Goal: Information Seeking & Learning: Learn about a topic

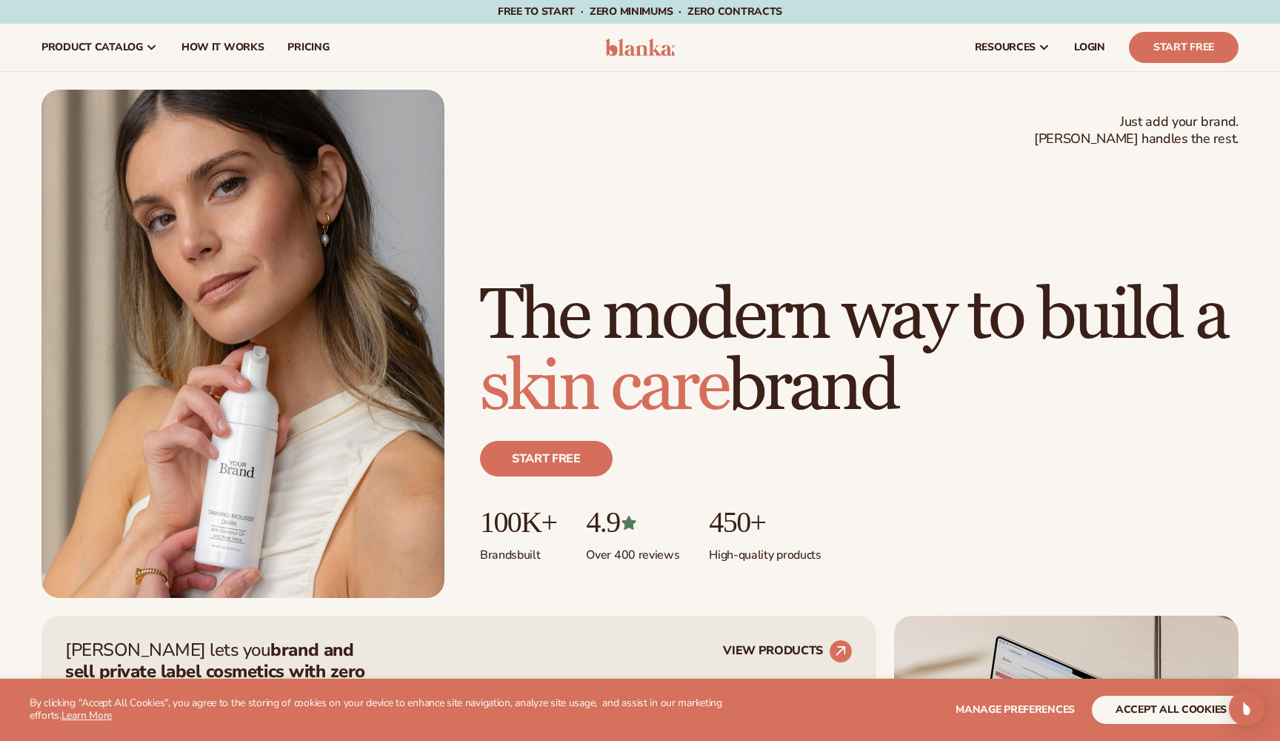
scroll to position [588, 0]
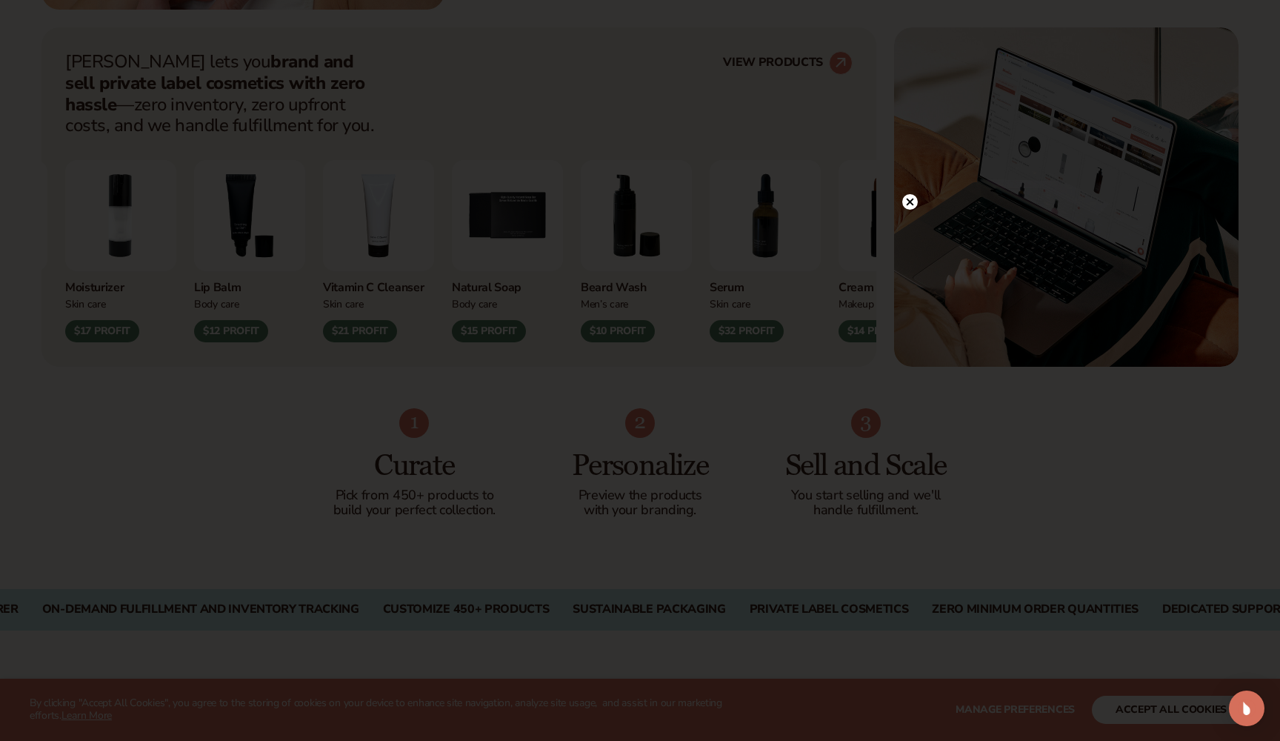
click at [910, 202] on icon at bounding box center [910, 201] width 7 height 7
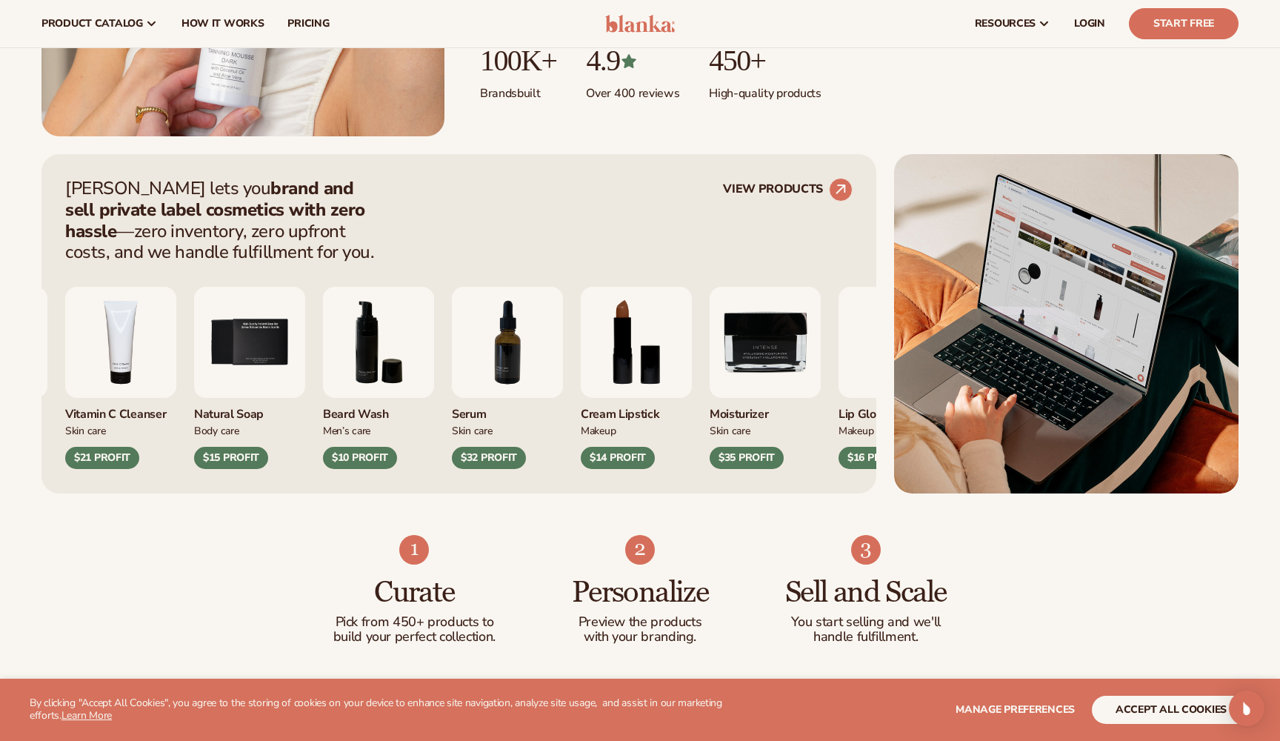
scroll to position [461, 0]
click at [770, 191] on link "VIEW PRODUCTS" at bounding box center [788, 191] width 130 height 24
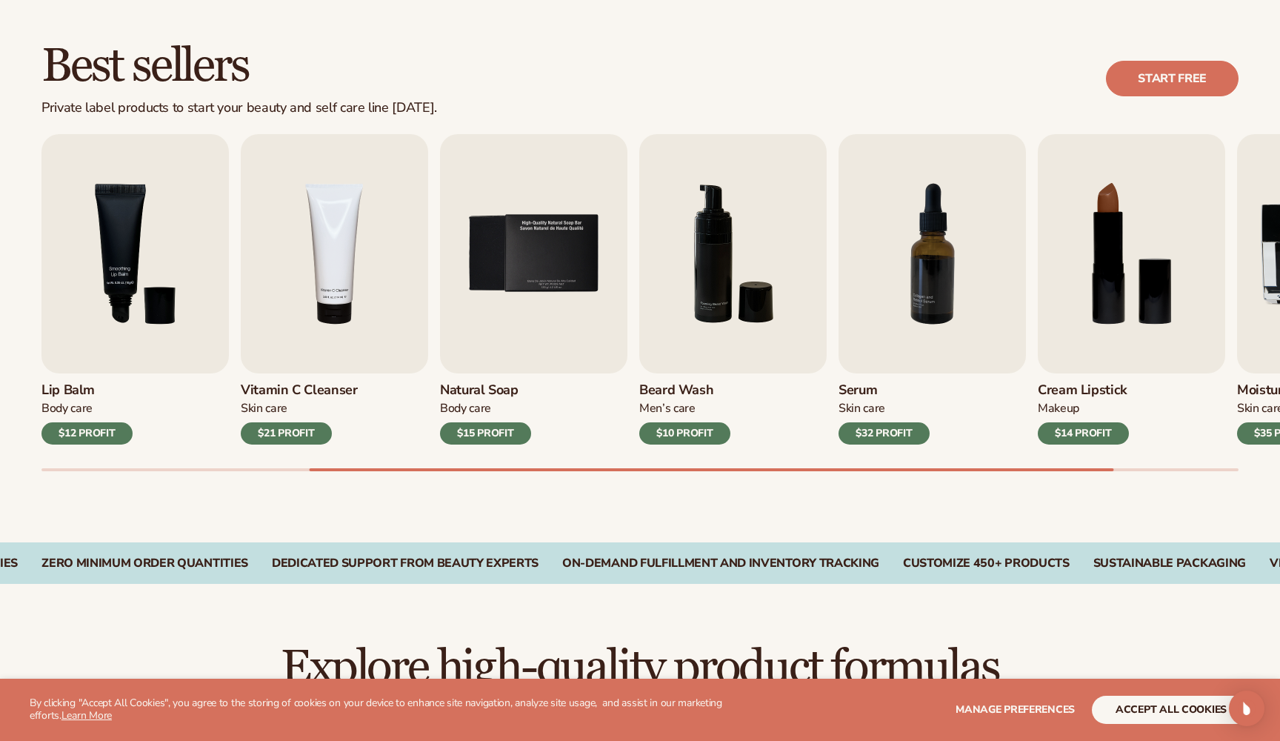
scroll to position [502, 0]
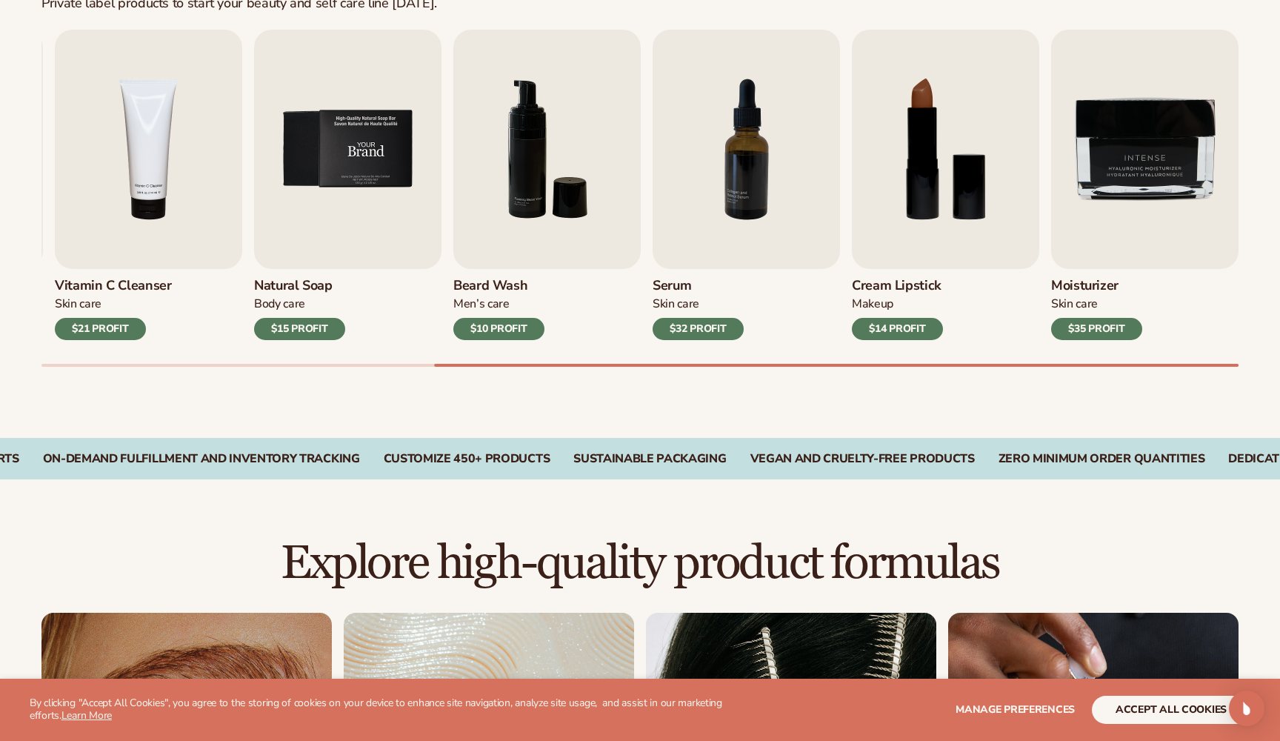
click at [346, 214] on img "5 / 9" at bounding box center [347, 149] width 187 height 239
click at [334, 173] on img "5 / 9" at bounding box center [347, 149] width 187 height 239
click at [320, 189] on img "5 / 9" at bounding box center [347, 149] width 187 height 239
click at [316, 167] on img "5 / 9" at bounding box center [347, 149] width 187 height 239
click at [297, 108] on img "5 / 9" at bounding box center [347, 149] width 187 height 239
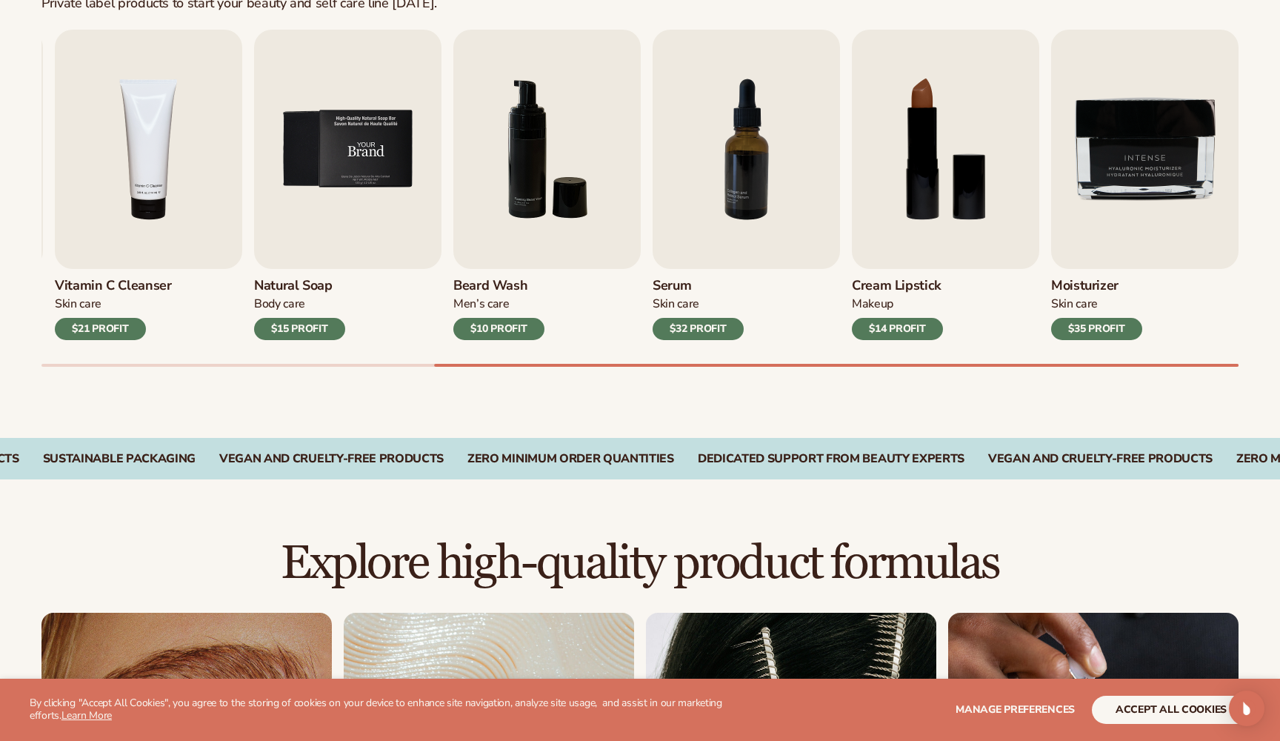
click at [297, 108] on img "5 / 9" at bounding box center [347, 149] width 187 height 239
click at [315, 324] on div "$15 PROFIT" at bounding box center [299, 329] width 91 height 22
click at [321, 173] on img "5 / 9" at bounding box center [347, 149] width 187 height 239
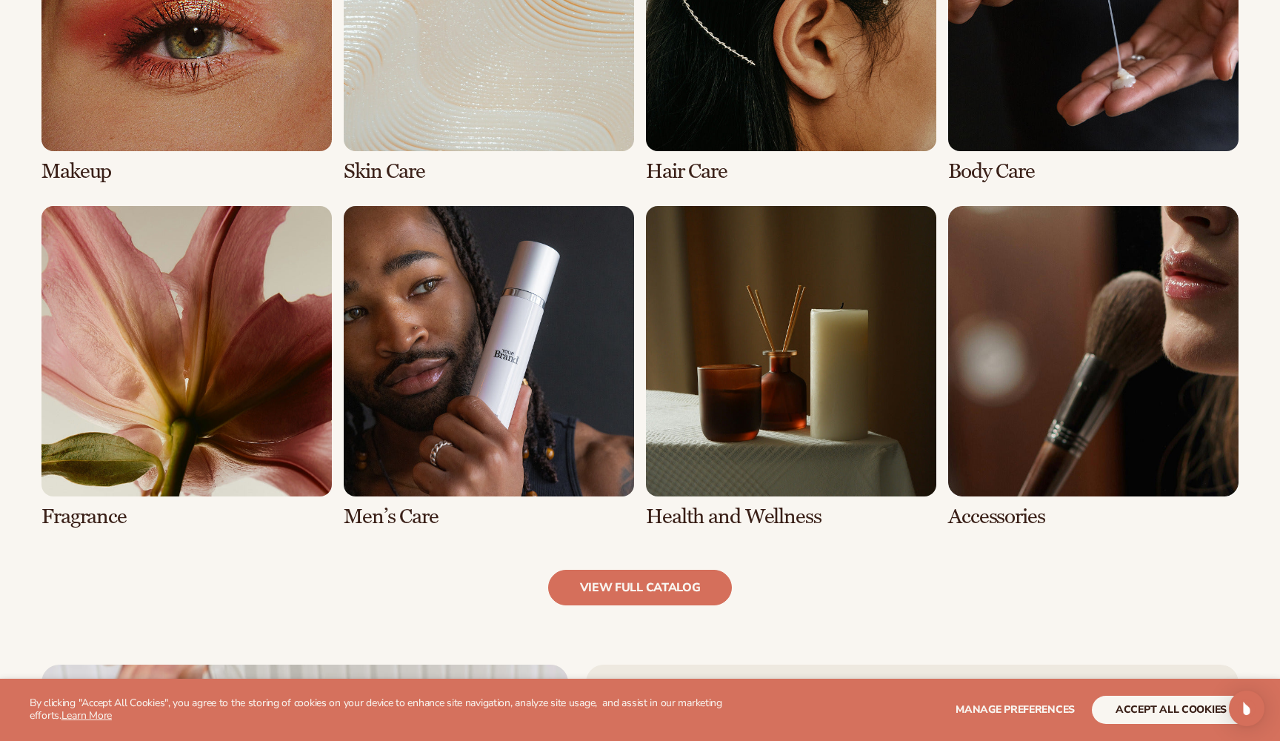
scroll to position [1255, 0]
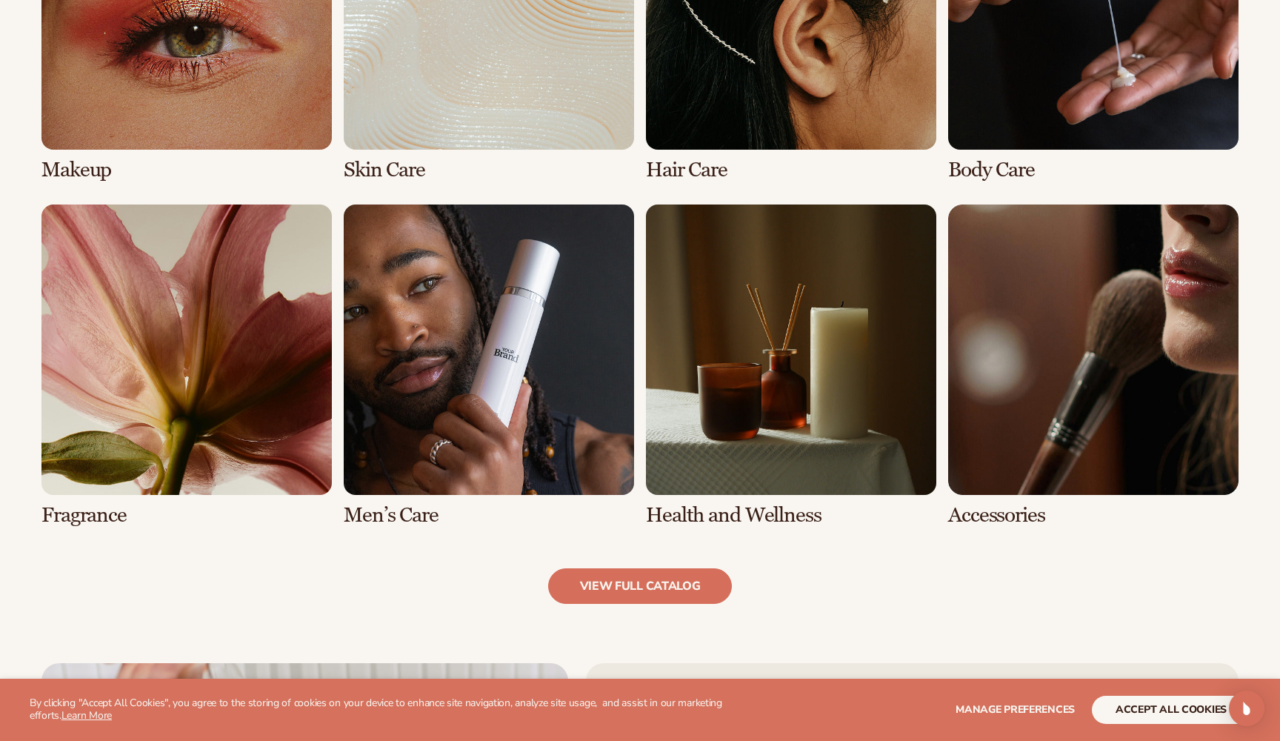
click at [478, 381] on link "6 / 8" at bounding box center [489, 365] width 290 height 322
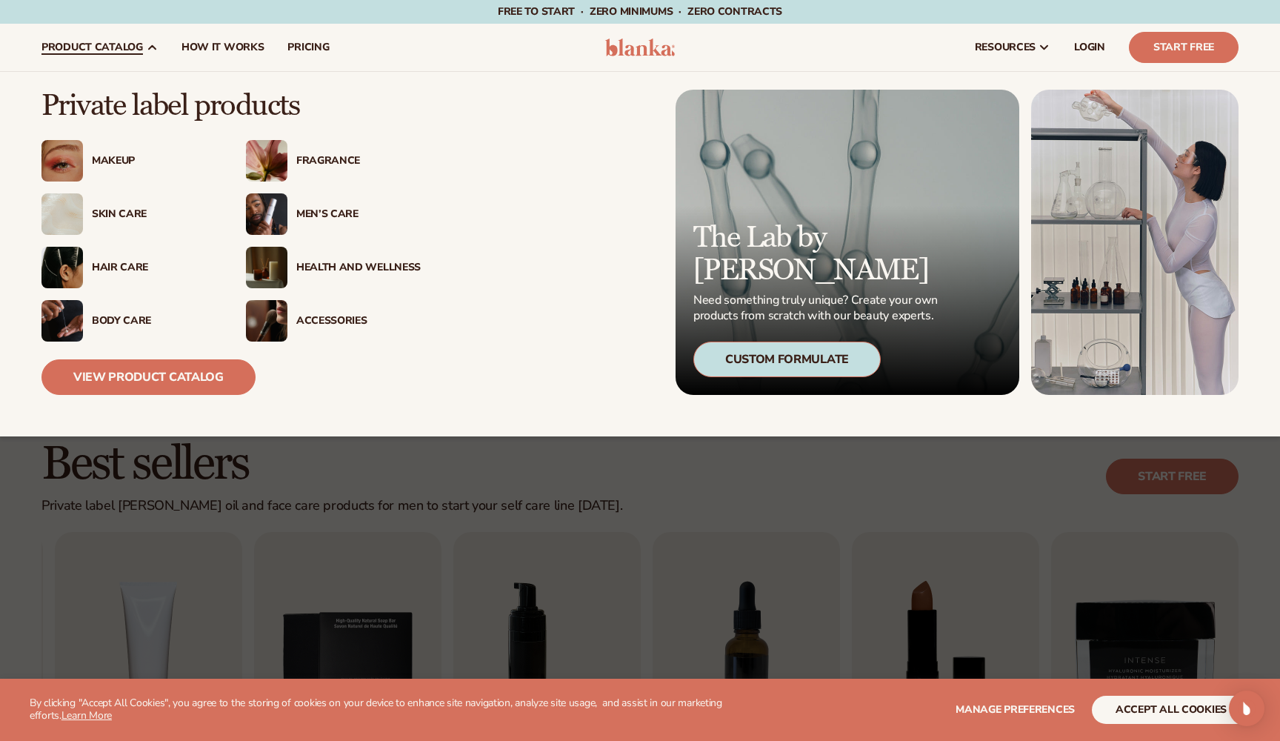
click at [306, 210] on div "Men’s Care" at bounding box center [358, 214] width 124 height 13
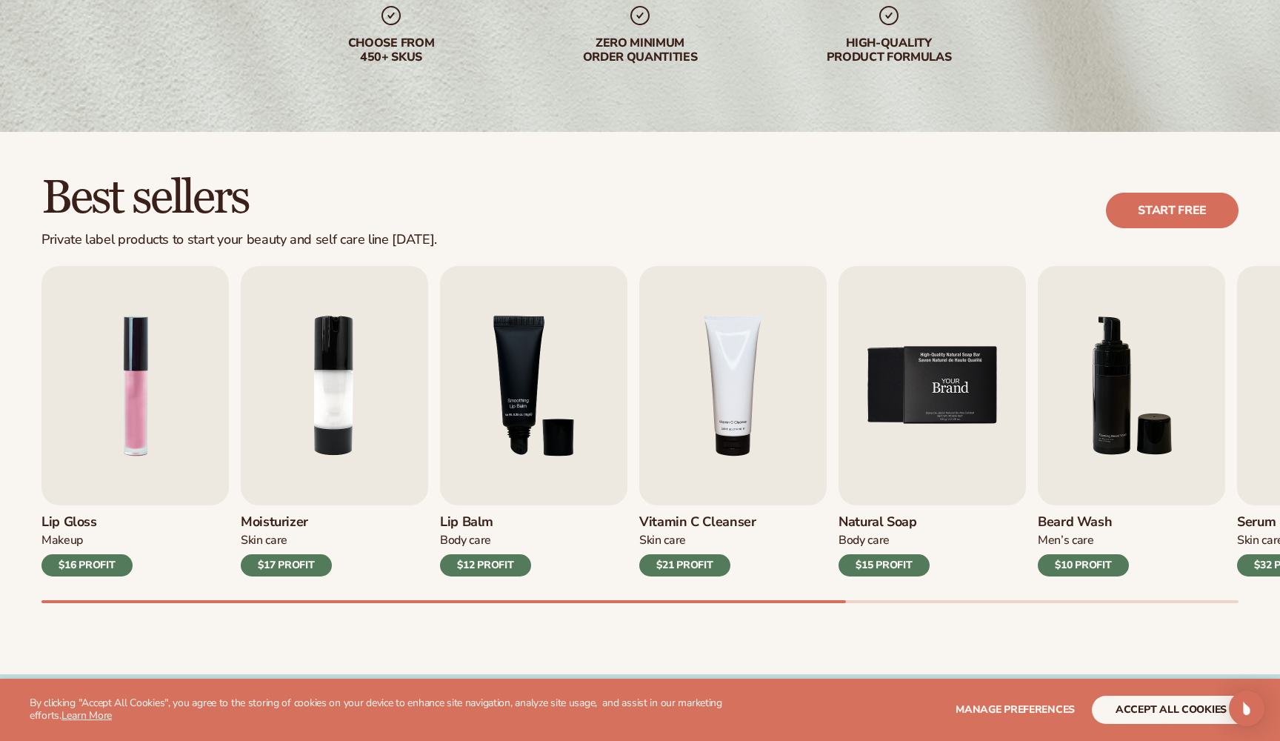
scroll to position [274, 0]
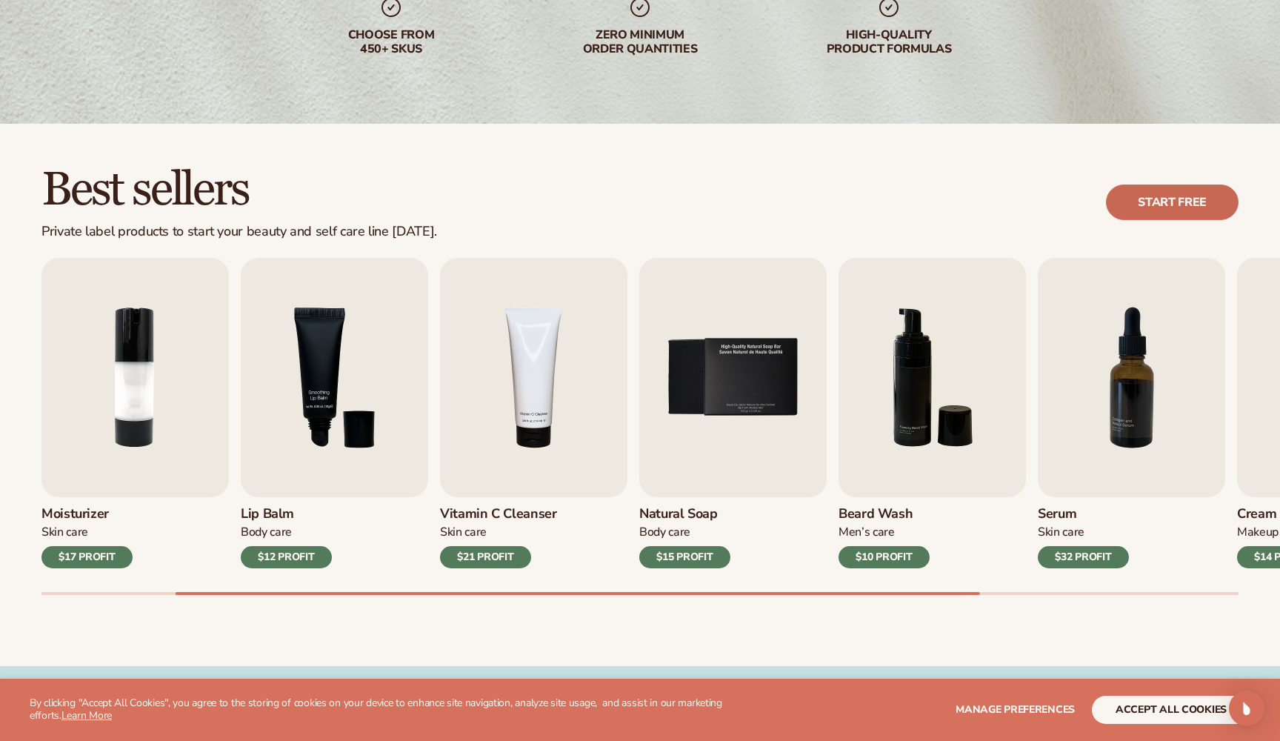
click at [1168, 205] on link "Start free" at bounding box center [1172, 202] width 133 height 36
click at [752, 378] on img "5 / 9" at bounding box center [732, 377] width 187 height 239
click at [743, 381] on img "5 / 9" at bounding box center [732, 377] width 187 height 239
click at [698, 559] on div "$15 PROFIT" at bounding box center [684, 557] width 91 height 22
click at [702, 423] on img "5 / 9" at bounding box center [732, 377] width 187 height 239
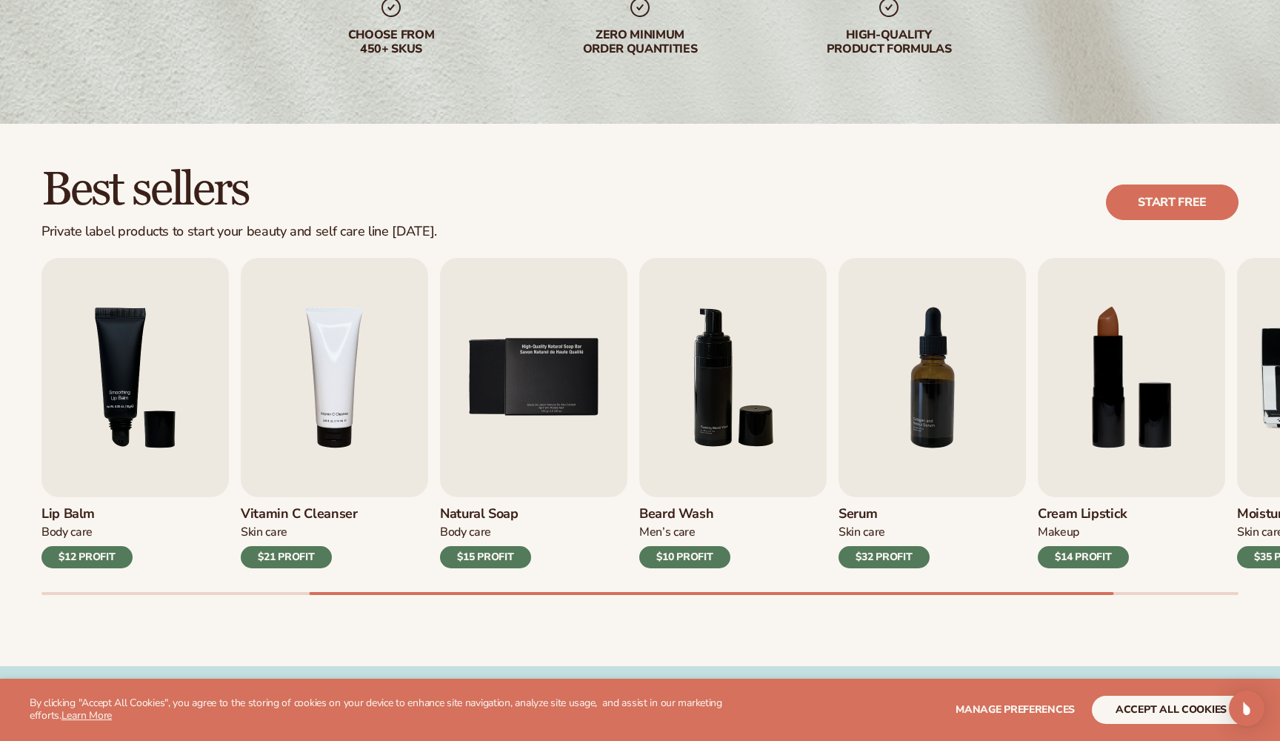
click at [1158, 718] on button "accept all cookies" at bounding box center [1171, 709] width 159 height 28
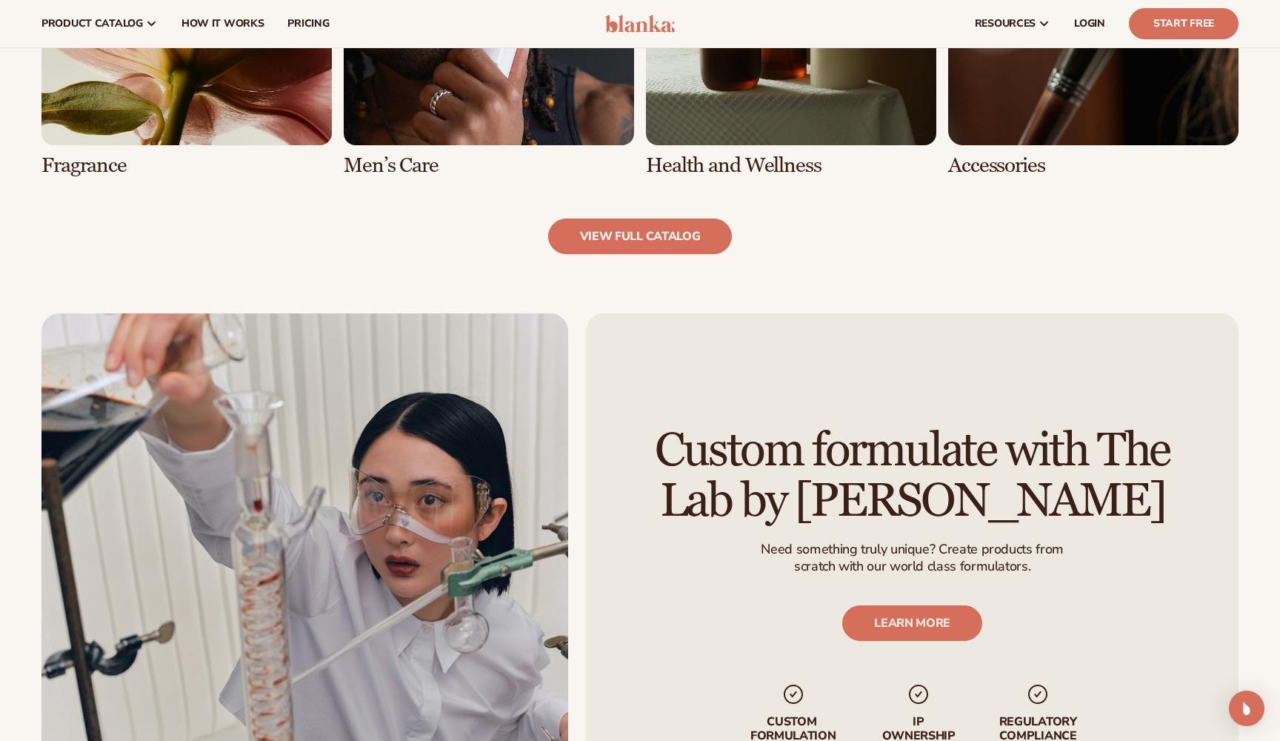
scroll to position [1370, 0]
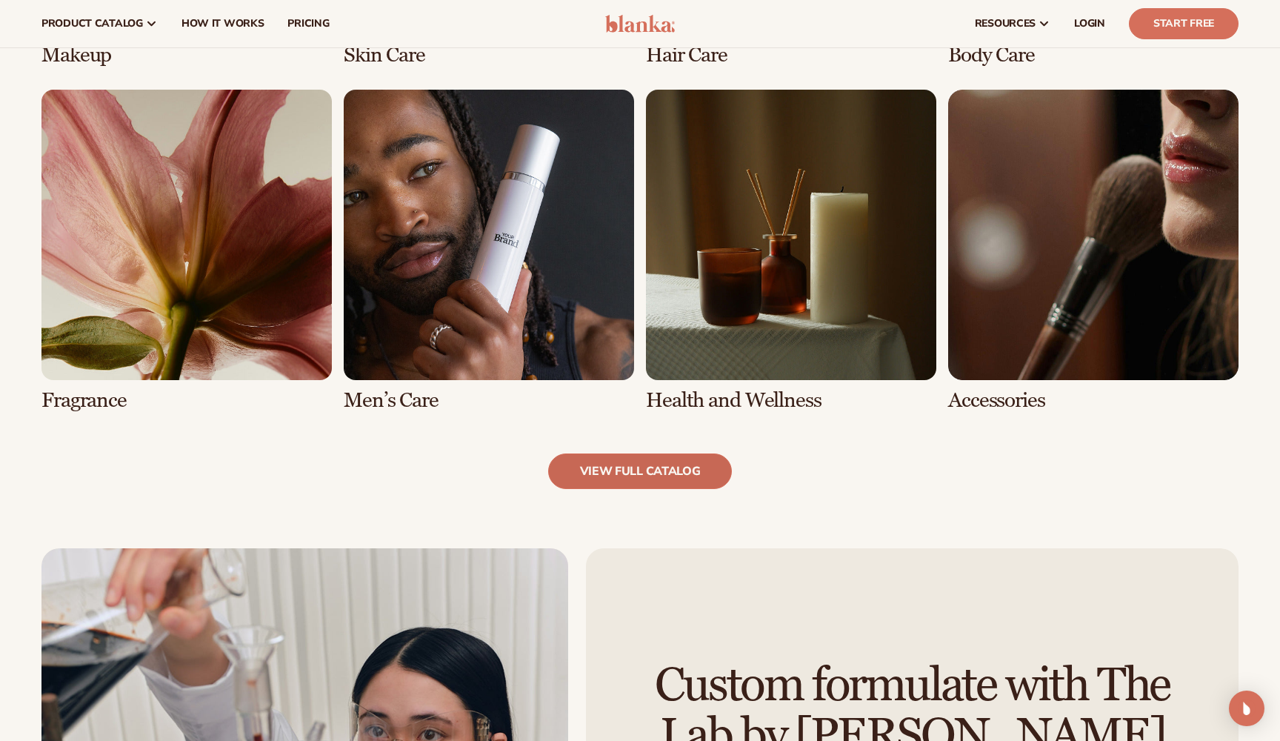
click at [693, 461] on link "view full catalog" at bounding box center [640, 471] width 184 height 36
